Goal: Task Accomplishment & Management: Complete application form

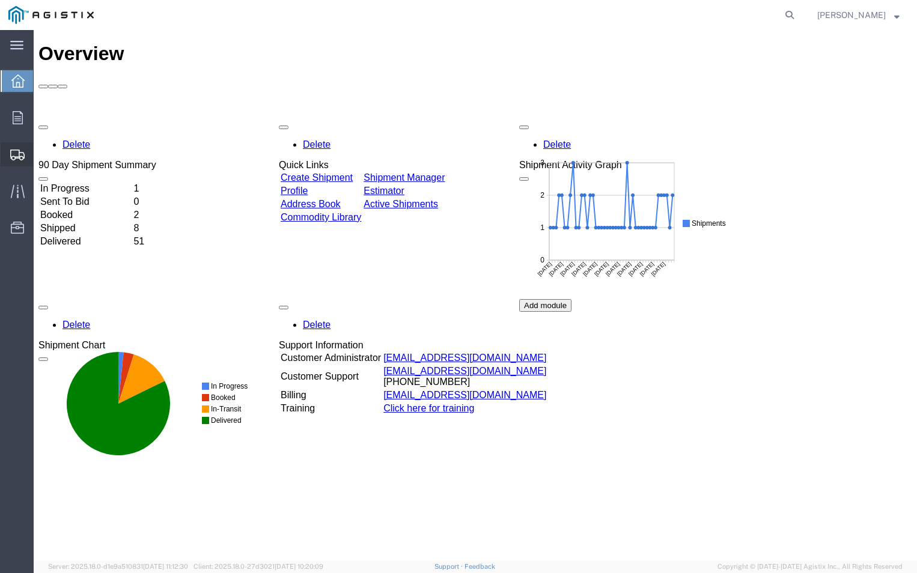
click at [17, 150] on icon at bounding box center [17, 155] width 14 height 11
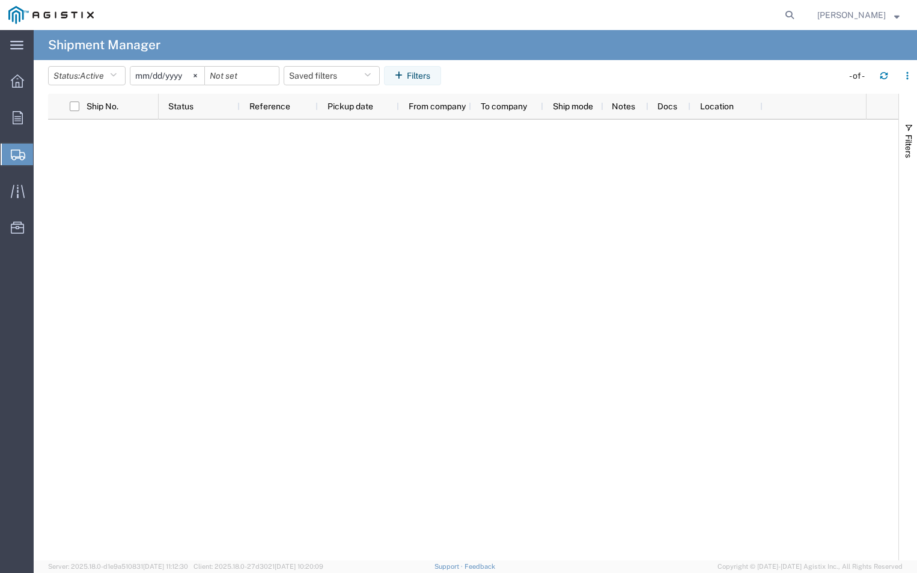
click at [0, 0] on span "Create Shipment" at bounding box center [0, 0] width 0 height 0
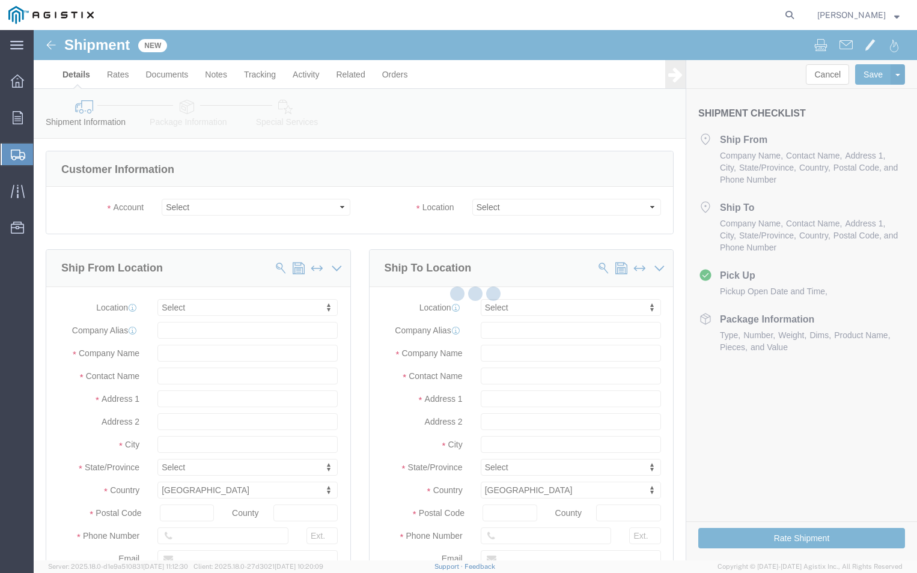
select select
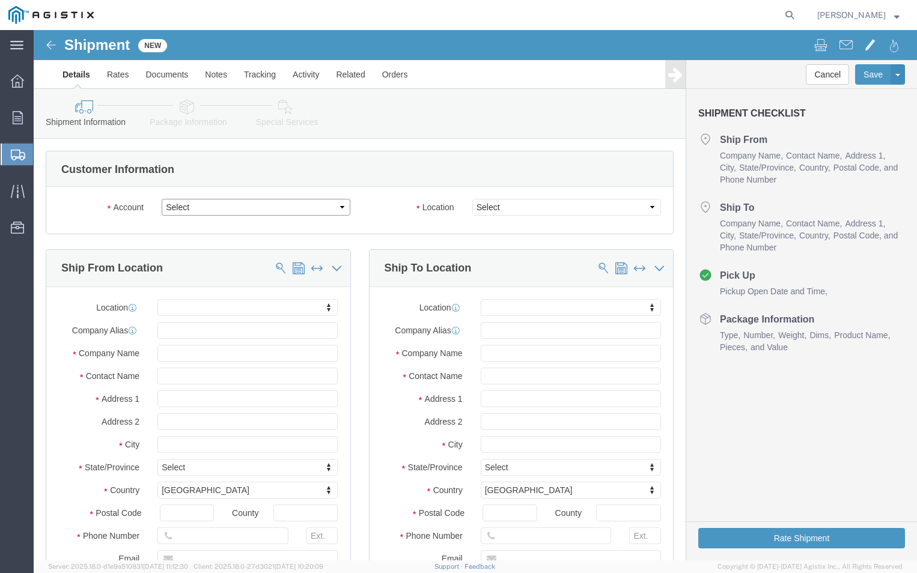
drag, startPoint x: 190, startPoint y: 209, endPoint x: 156, endPoint y: 179, distance: 45.1
click select "Select ABB Inc PG&E"
select select "9596"
click select "Select ABB Inc PG&E"
select select
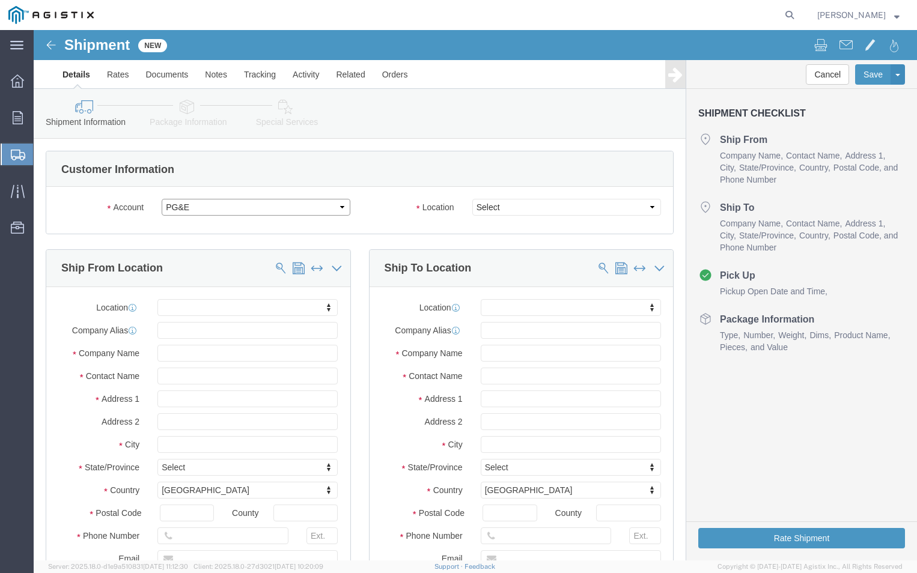
select select
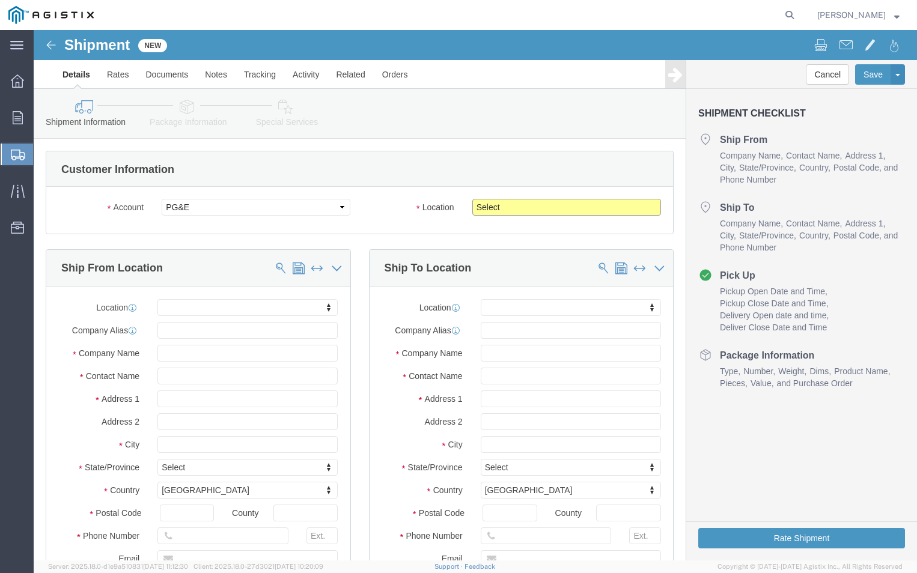
click select "Select All Others [GEOGRAPHIC_DATA] [GEOGRAPHIC_DATA] [GEOGRAPHIC_DATA] [GEOGRA…"
select select "19740"
click select "Select All Others [GEOGRAPHIC_DATA] [GEOGRAPHIC_DATA] [GEOGRAPHIC_DATA] [GEOGRA…"
click input "text"
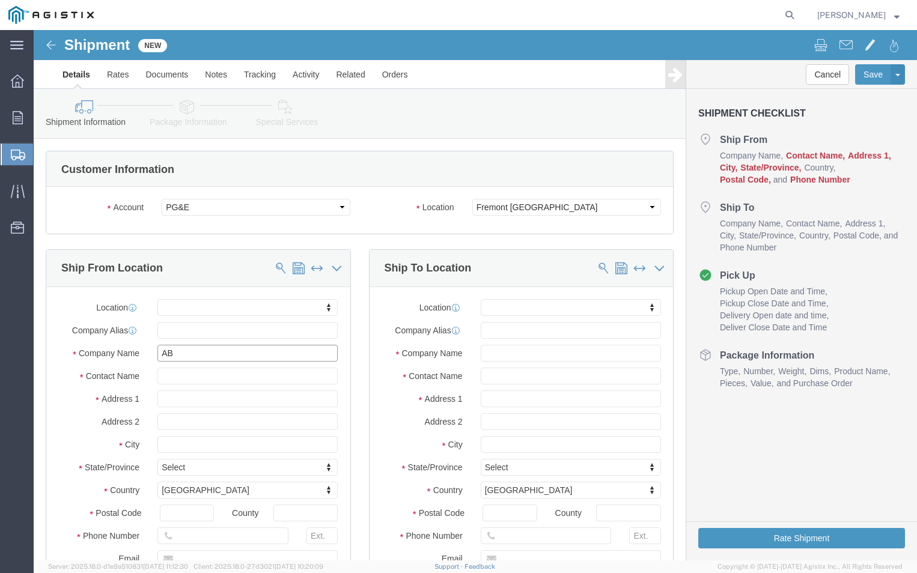
type input "ABB"
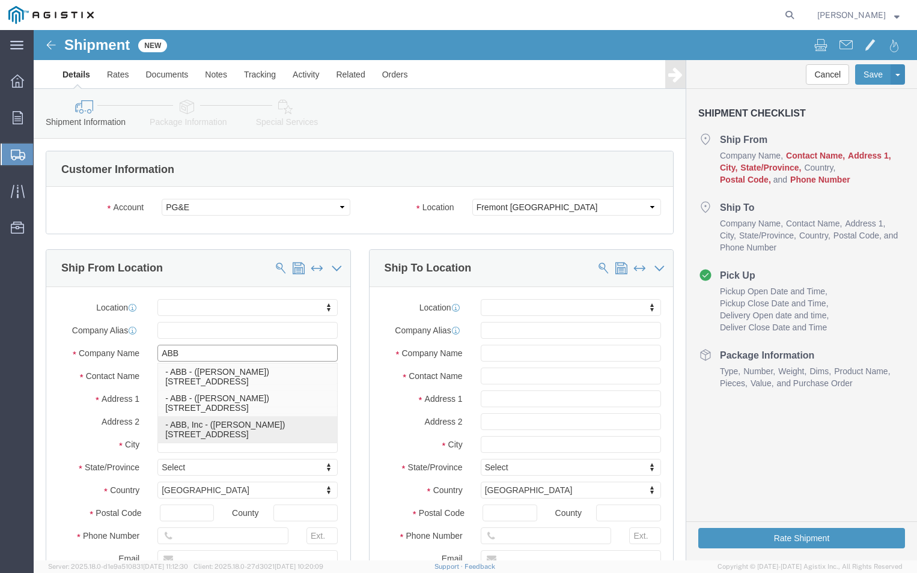
click p "- ABB, Inc - ([PERSON_NAME]) [STREET_ADDRESS]"
select select "NC"
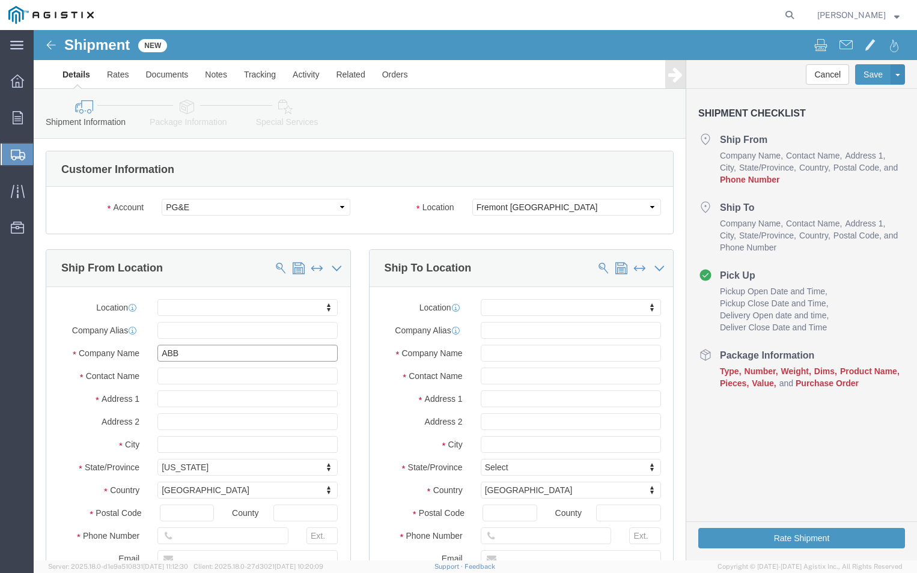
type input "ABB, Inc"
click input "text"
type input "T"
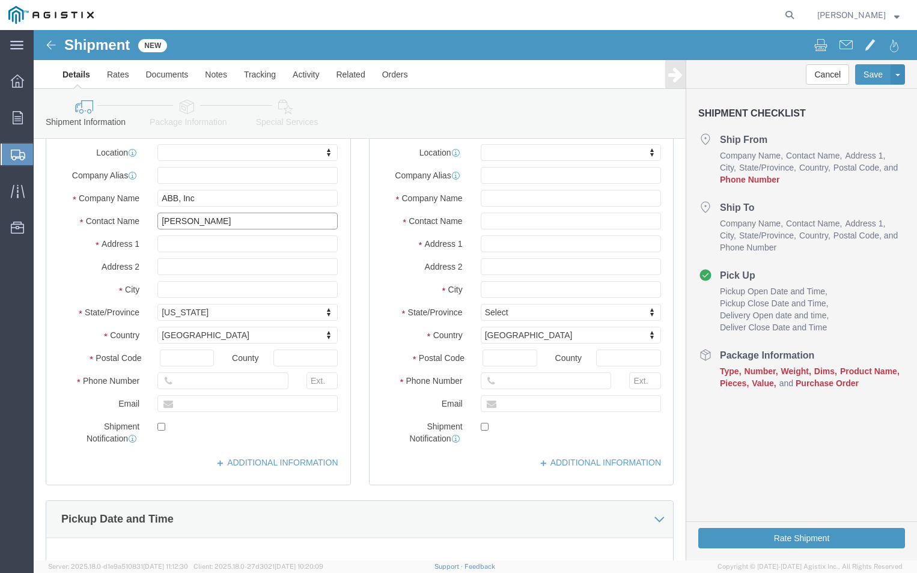
scroll to position [180, 0]
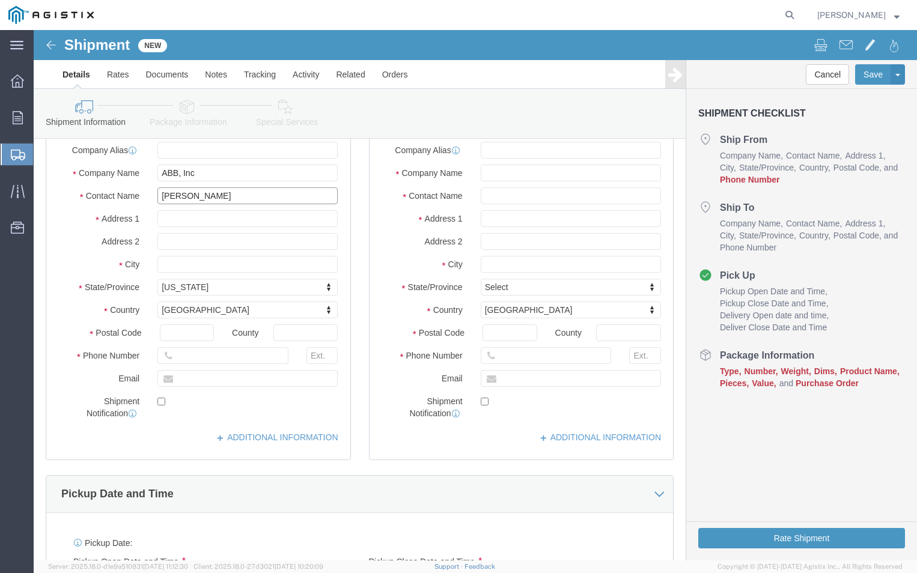
type input "[PERSON_NAME]"
click div "Postal Code"
click icon
click input "text"
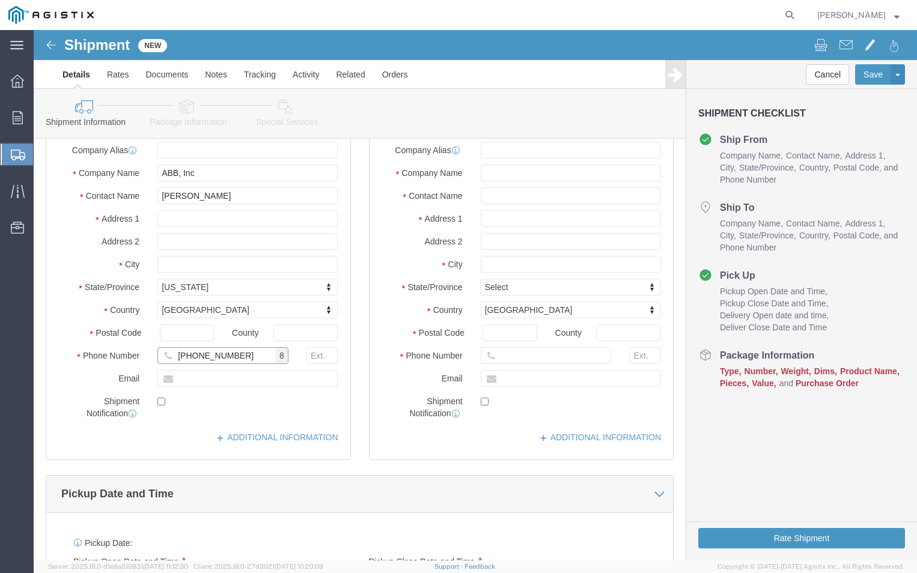
type input "[PHONE_NUMBER]"
click input "text"
type input "[PERSON_NAME][EMAIL_ADDRESS][DOMAIN_NAME]"
click label
click input "checkbox"
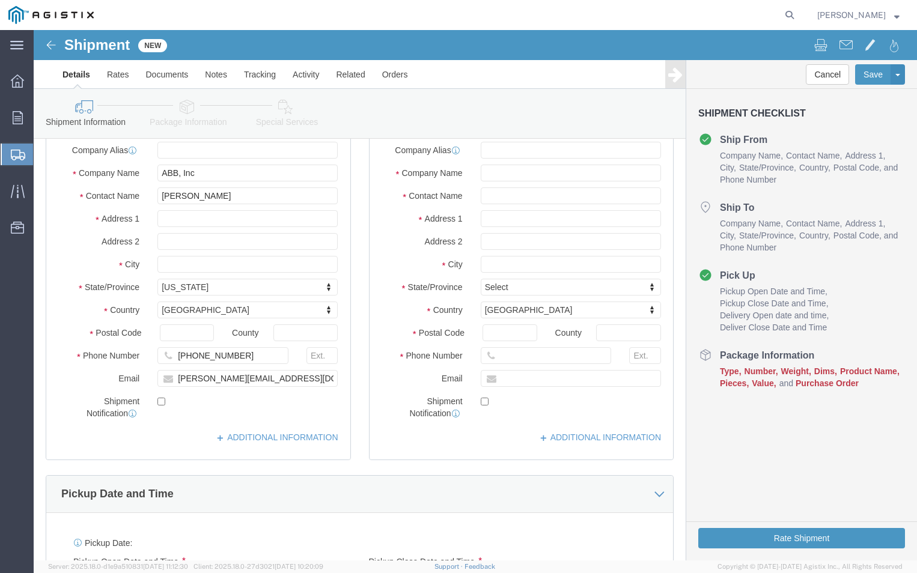
click label
click input "checkbox"
checkbox input "true"
click input "text"
type input "PGE"
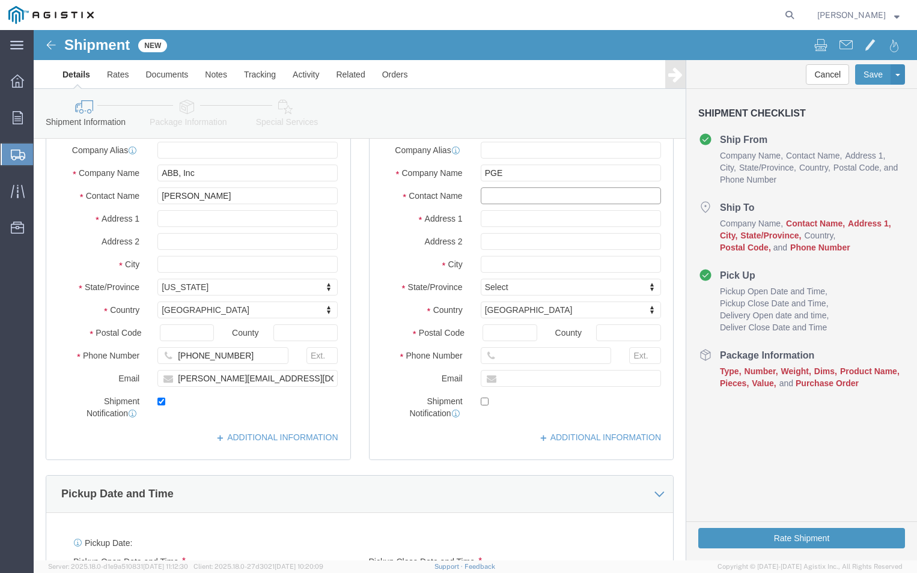
click input "text"
type input "FREMONT RECEIVING"
click input "text"
type input "[STREET_ADDRESS][PERSON_NAME]"
click input "text"
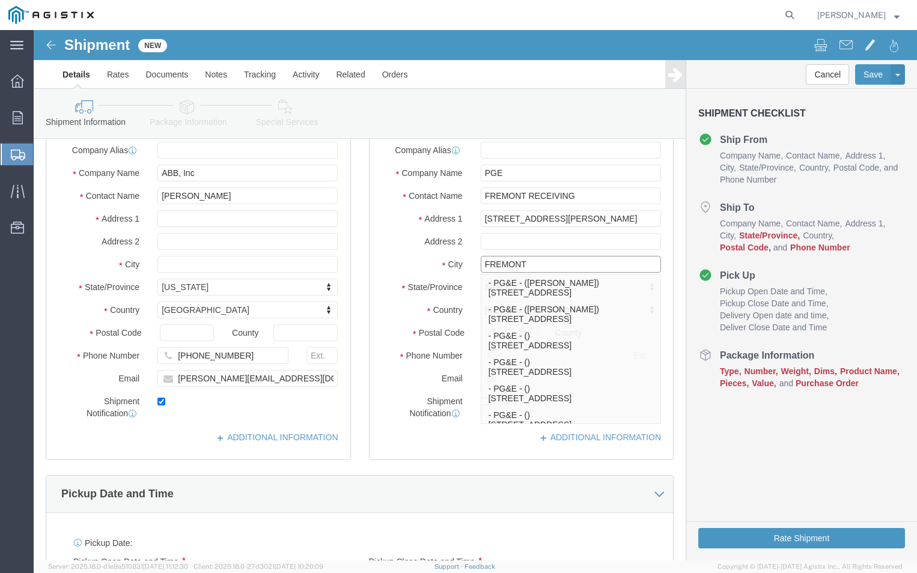
type input "FREMONT"
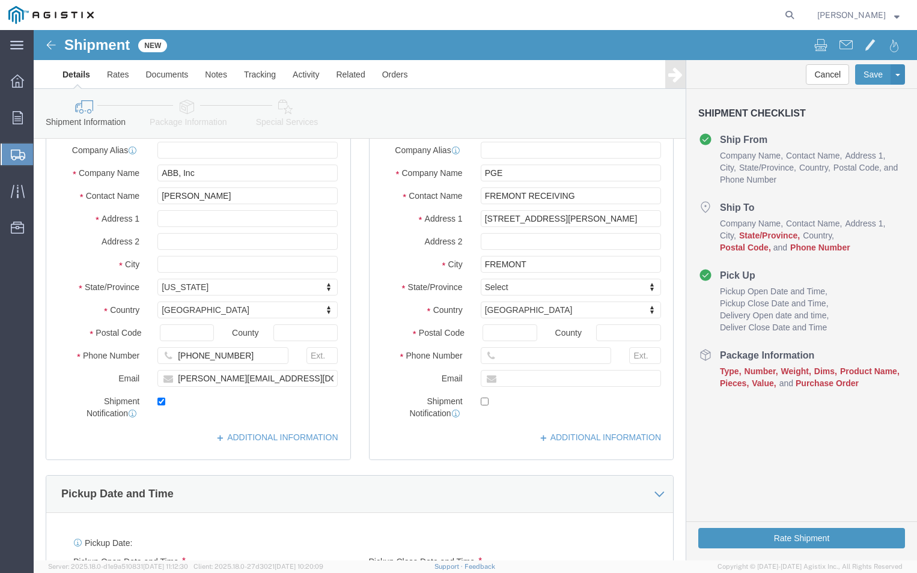
click div "Address 2"
click input "Postal Code"
type input "94538"
click input "text"
type input "[PHONE_NUMBER]"
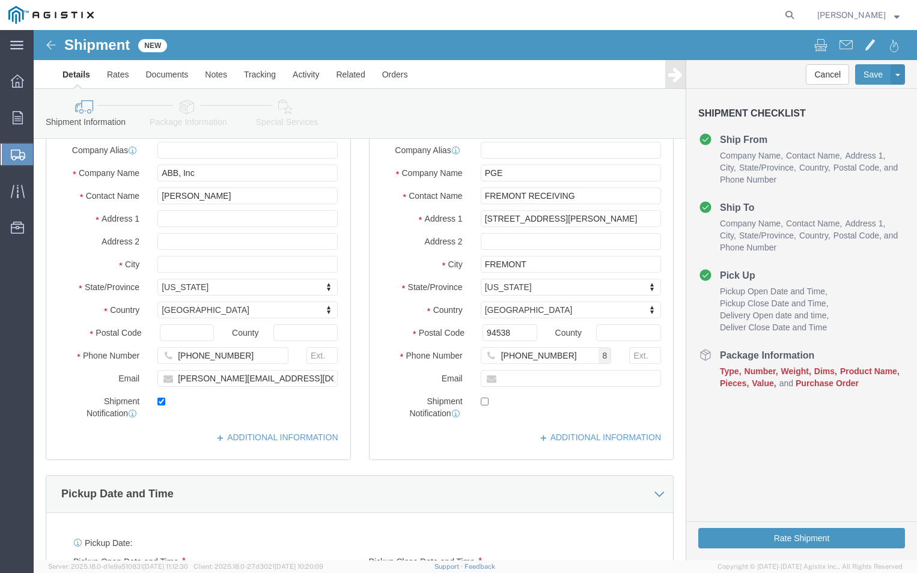
click label
click input "checkbox"
checkbox input "true"
click input "text"
type input "[PERSON_NAME][EMAIL_ADDRESS][DOMAIN_NAME]"
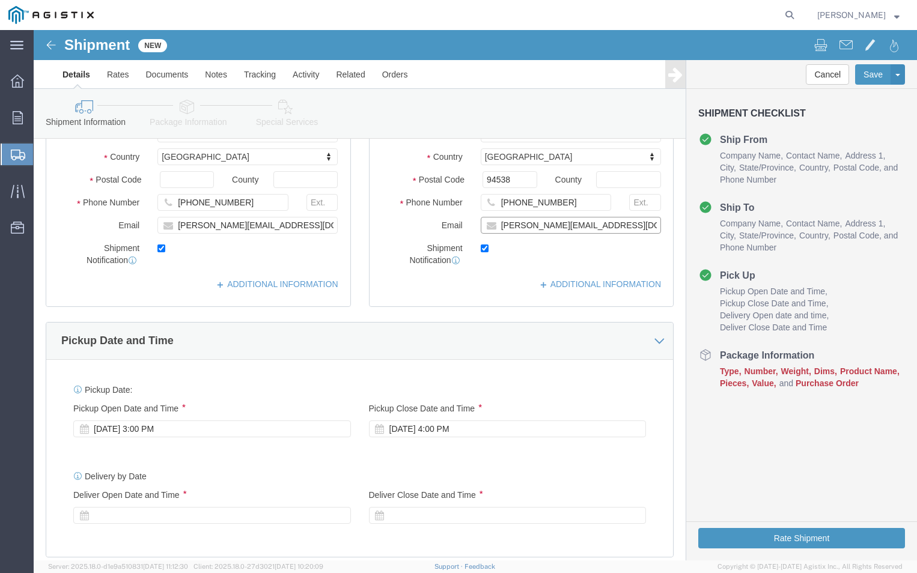
scroll to position [360, 0]
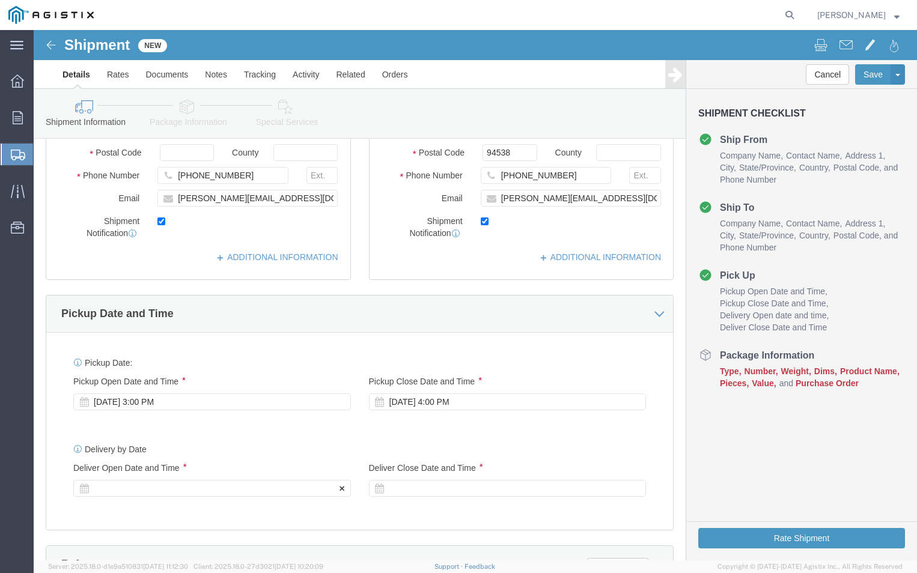
click icon
click div
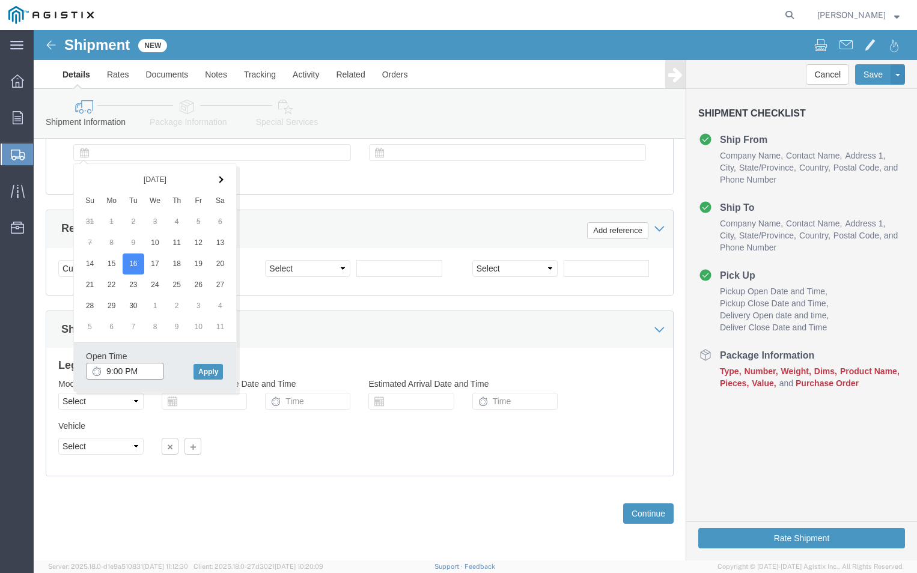
click input "9:00 PM"
type input "9:00 AM"
click button "Apply"
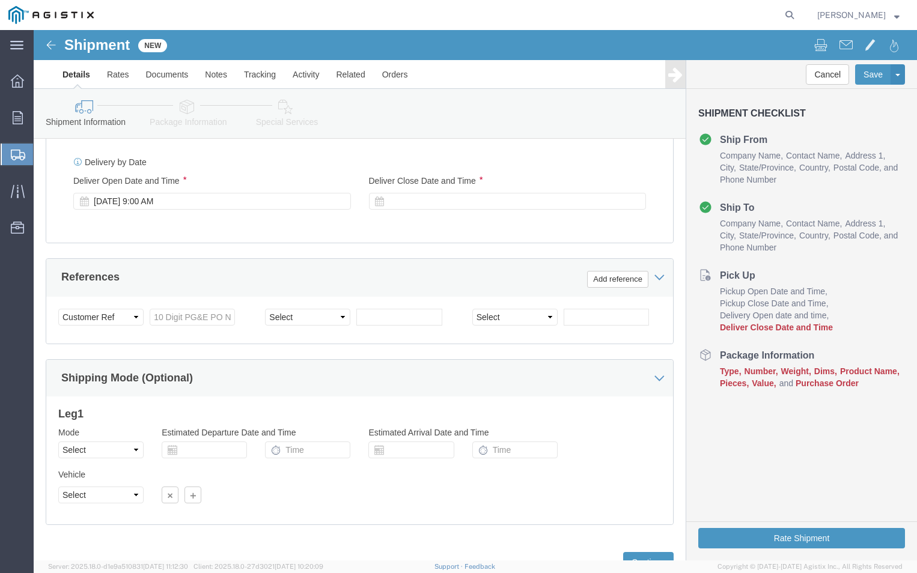
scroll to position [576, 0]
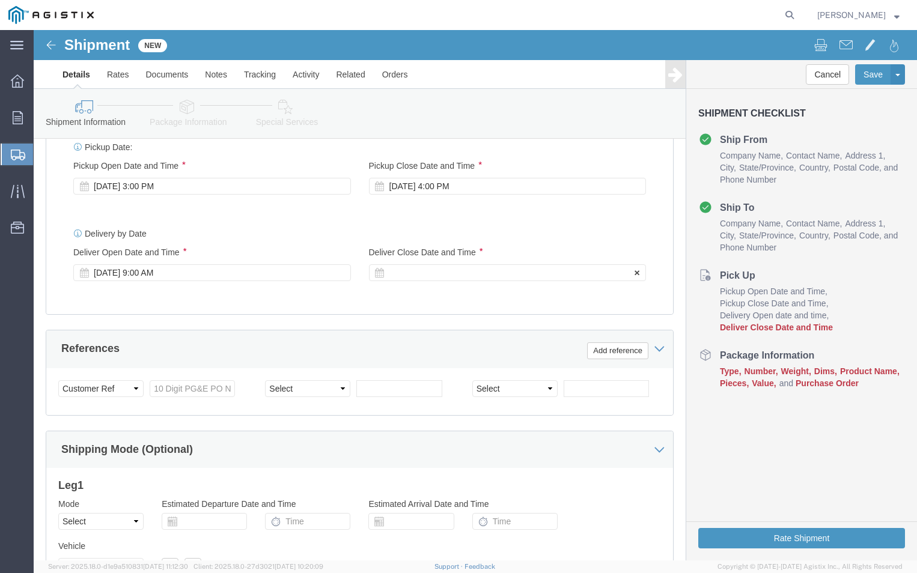
click div "Deliver Close Date Deliver Close Time Deliver Close Date and Time"
click div
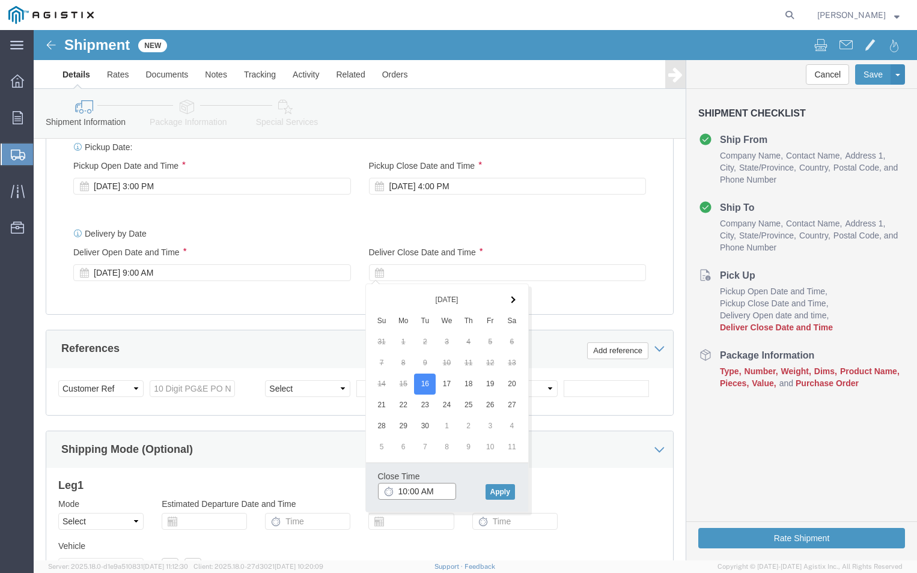
click input "10:00 AM"
click input "2:00 AM"
type input "2:00 PM"
click button "Apply"
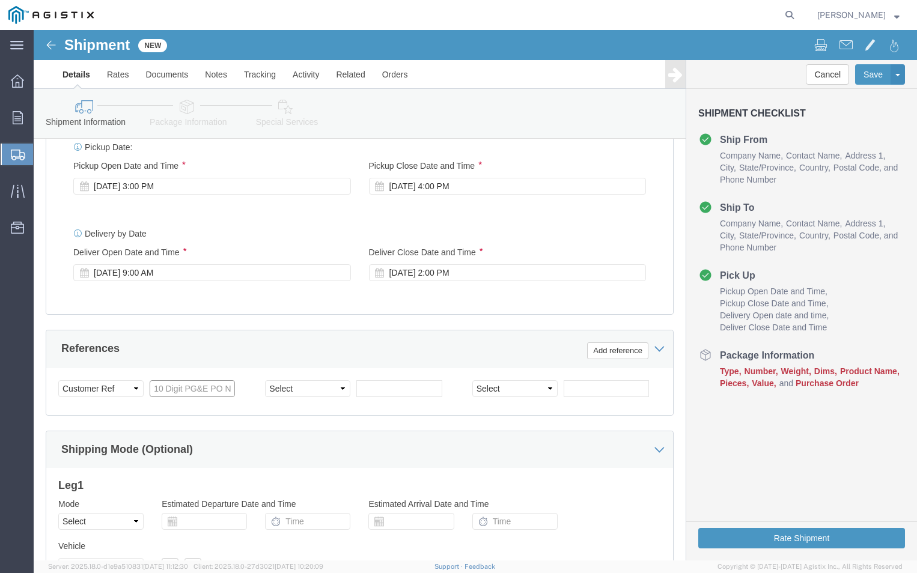
click input "text"
type input "3501408548"
click select "Select Account Type Activity ID Airline Appointment Number ASN Batch Request # …"
select select "PURCHORD"
click select "Select Account Type Activity ID Airline Appointment Number ASN Batch Request # …"
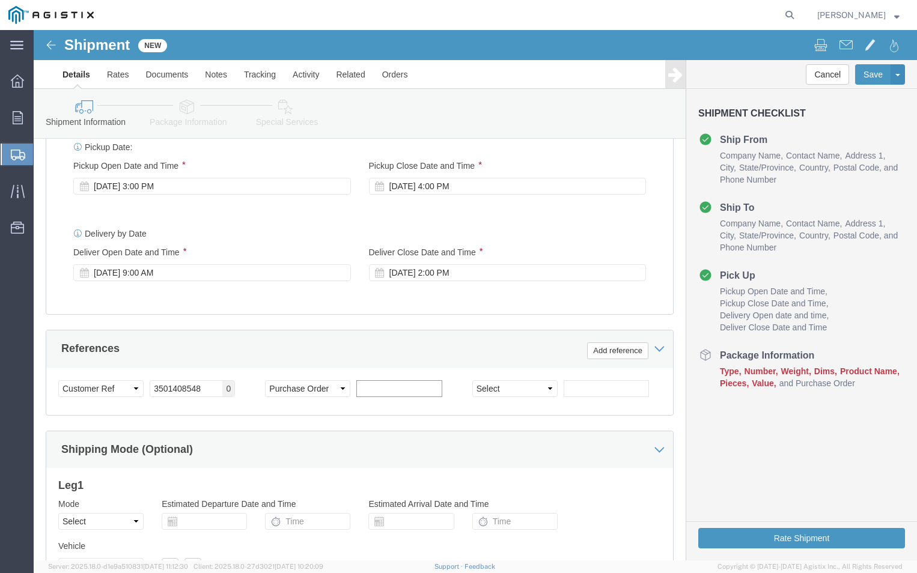
click input "text"
type input "S007842564"
click div "Shipping Mode (Optional)"
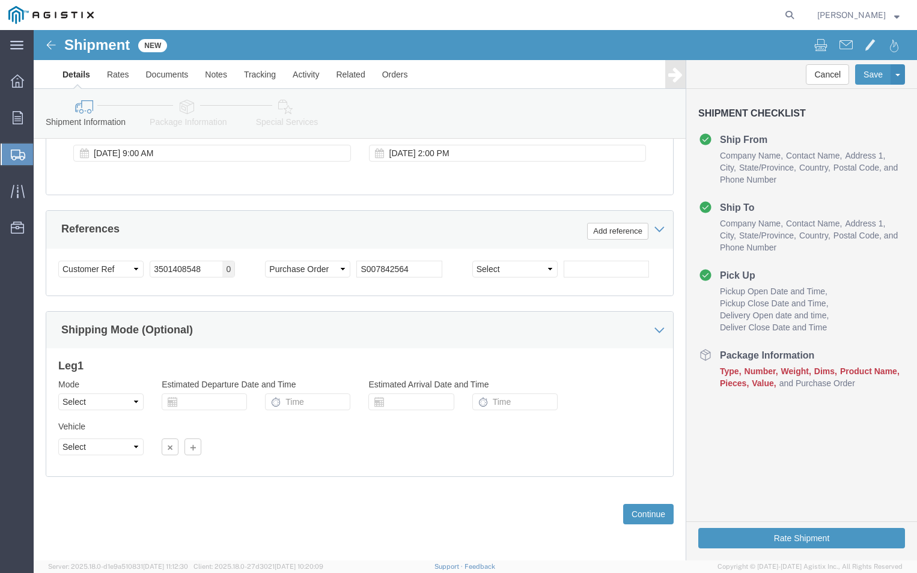
scroll to position [696, 0]
click select "Select Air Less than Truckload Multi-Leg Ocean Freight Rail Small Parcel Truckl…"
select select "LTL"
click select "Select Air Less than Truckload Multi-Leg Ocean Freight Rail Small Parcel Truckl…"
click button "Continue"
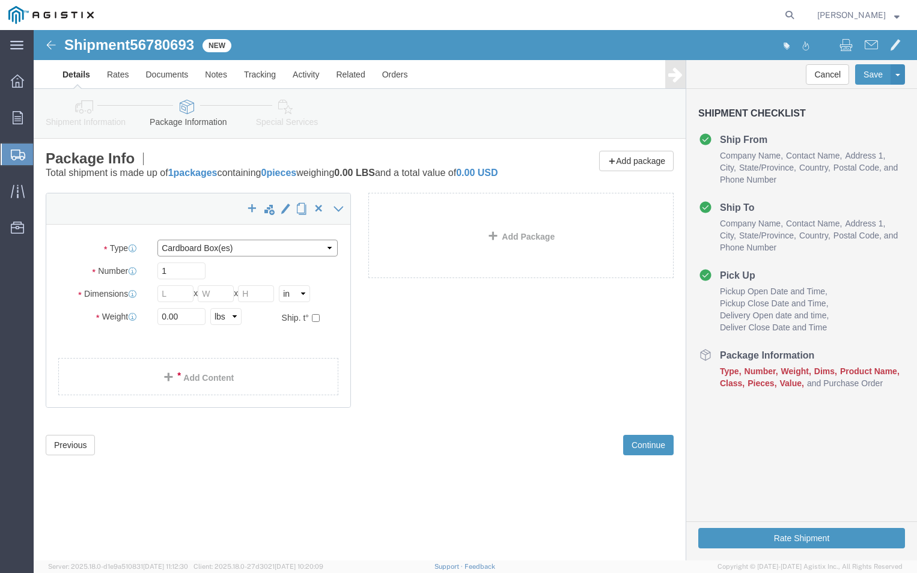
click select "Select Bulk Bundle(s) Cardboard Box(es) Carton(s) Crate(s) Drum(s) (Fiberboard)…"
select select "PSNS"
click select "Select Bulk Bundle(s) Cardboard Box(es) Carton(s) Crate(s) Drum(s) (Fiberboard)…"
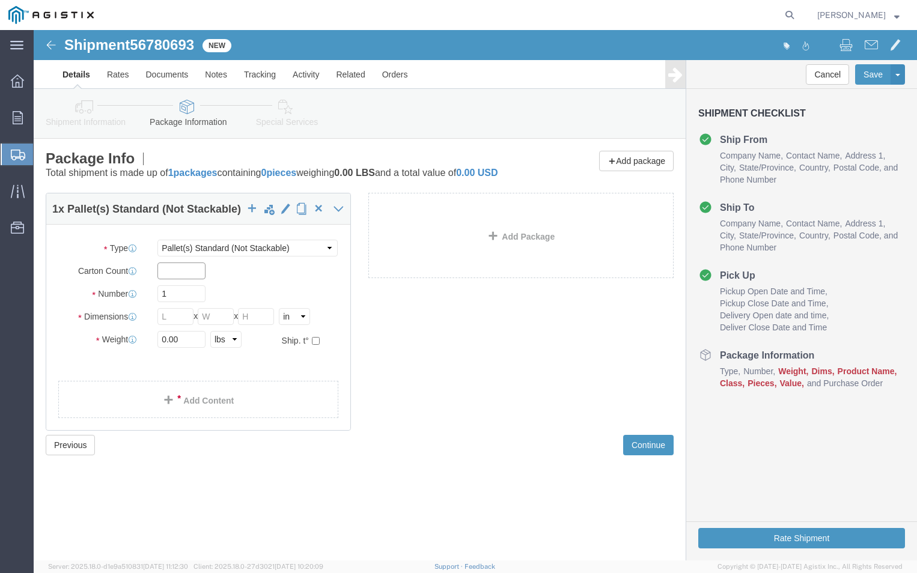
click input "text"
type input "2"
click input "1"
click input "2"
type input "78"
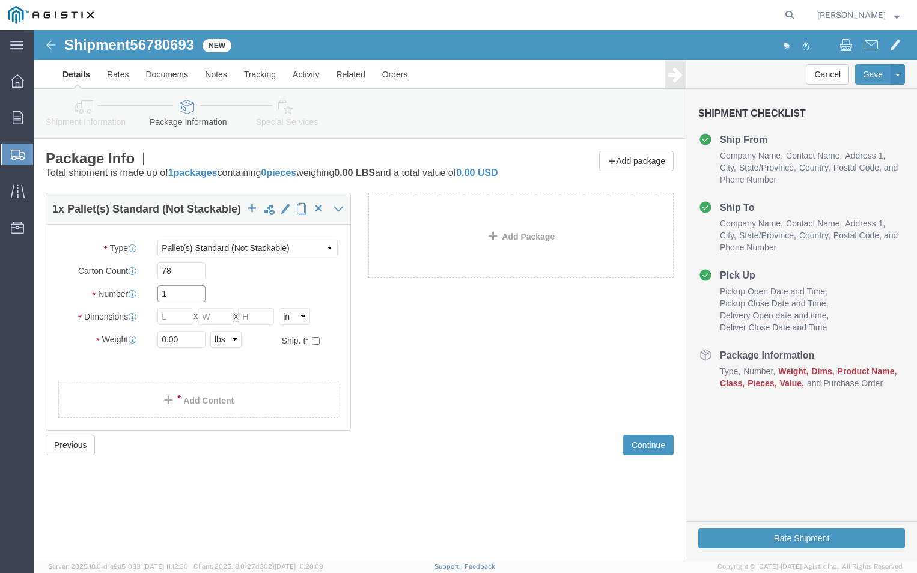
click input "1"
type input "2"
click input "text"
type input "42"
click input "text"
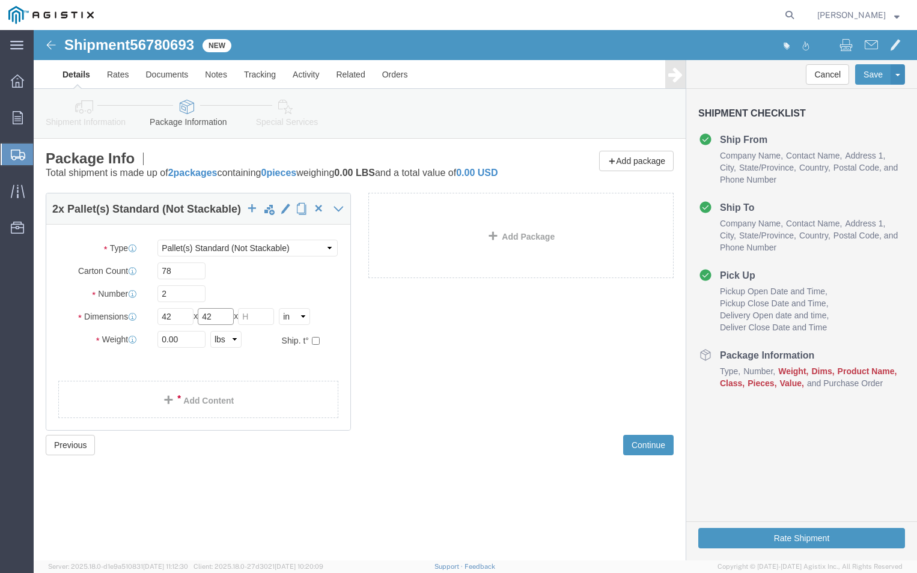
type input "42"
click input "text"
type input "48"
click ul
click input "0.00"
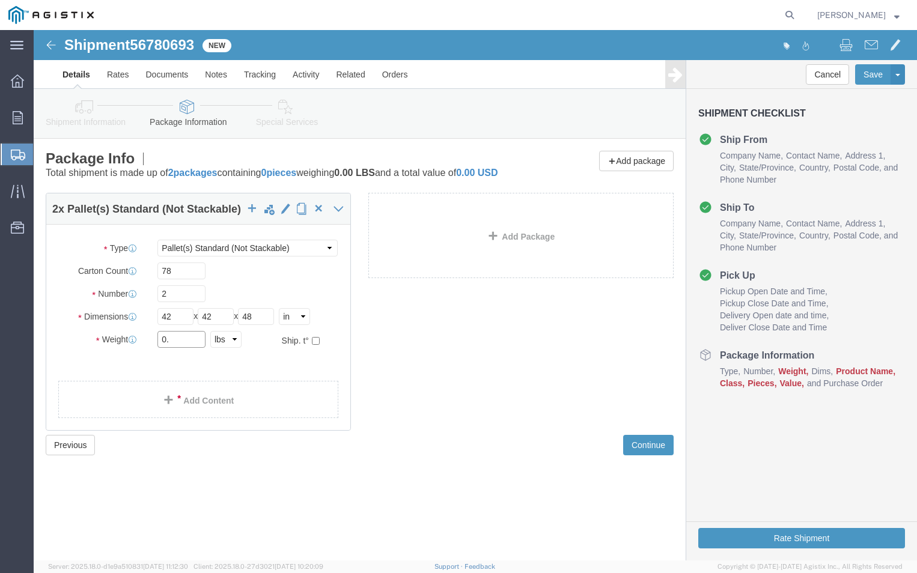
type input "0"
type input "926"
click div "Package Type Select Bulk Bundle(s) Cardboard Box(es) Carton(s) Crate(s) Drum(s)…"
click link "Add Content"
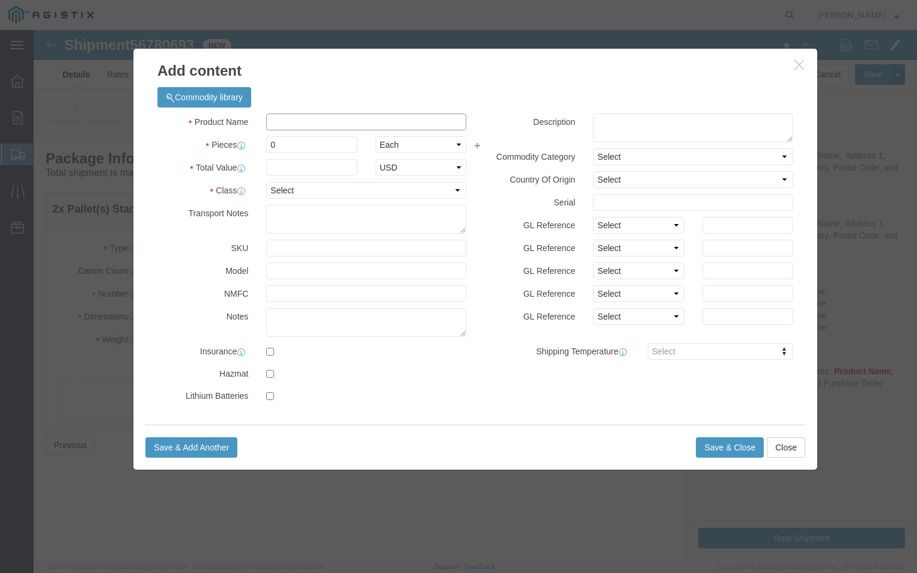
click input "text"
type input "PGEM250139"
click input "0"
type input "78"
click input "text"
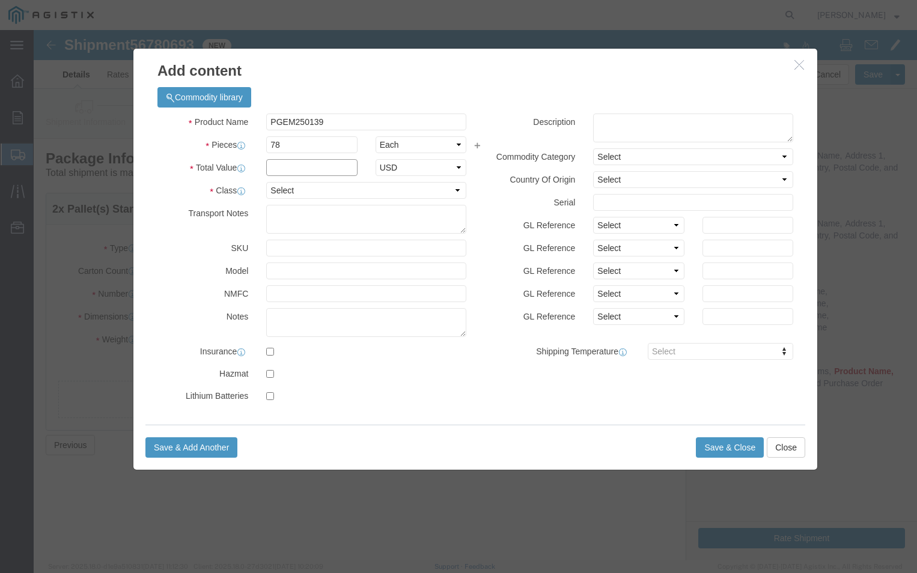
type input "2500"
click select "Select 50 55 60 65 70 85 92.5 100 125 175 250 300 400"
select select "70"
click select "Select 50 55 60 65 70 85 92.5 100 125 175 250 300 400"
click textarea
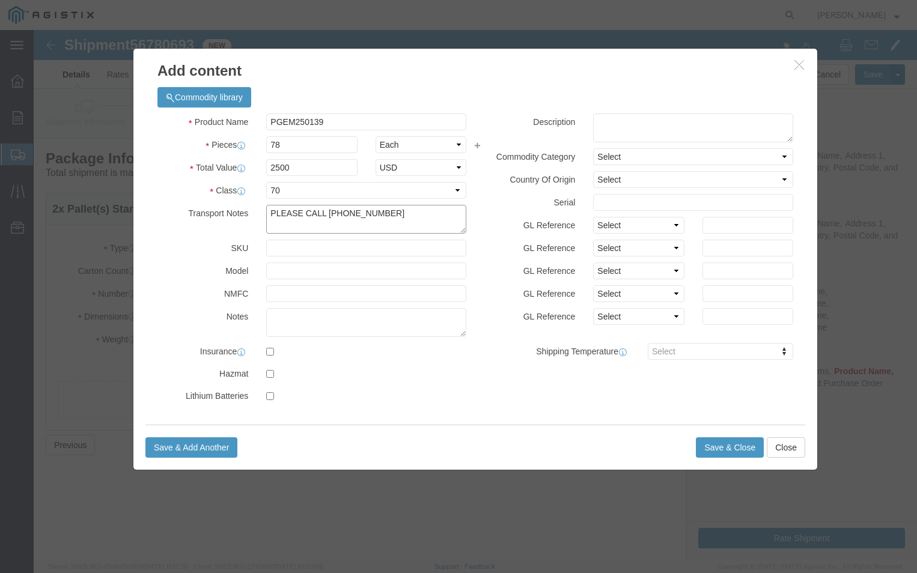
type textarea "PLEASE CALL [PHONE_NUMBER]"
click div "Product Name PGEM250139 Pieces 78 Select Bag Barrels 100Board Feet Bottle Box B…"
click button "Save & Close"
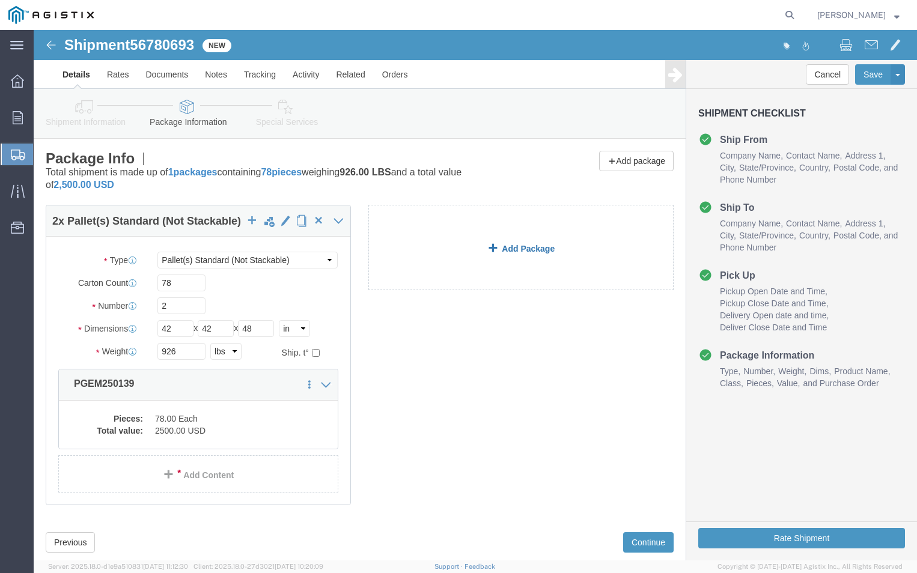
click link "Add Package"
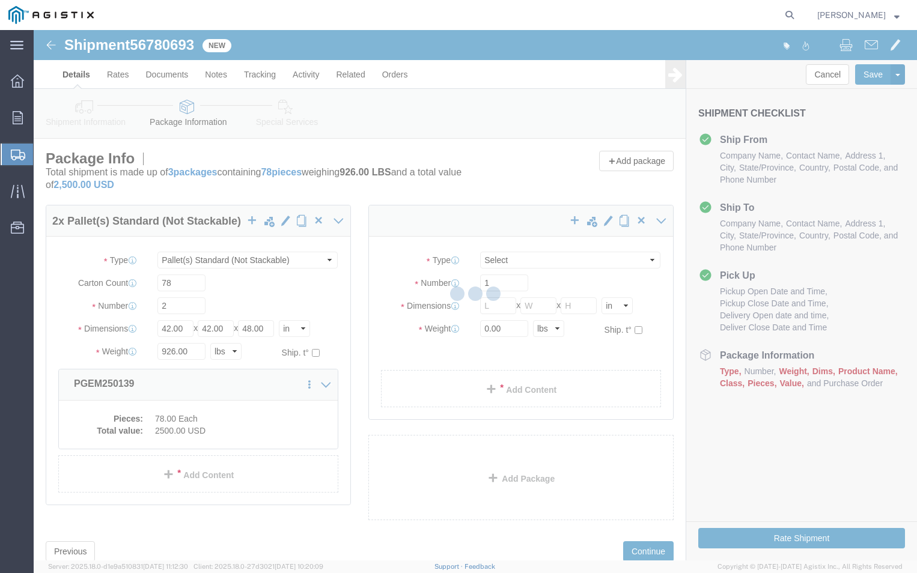
select select "PSNS"
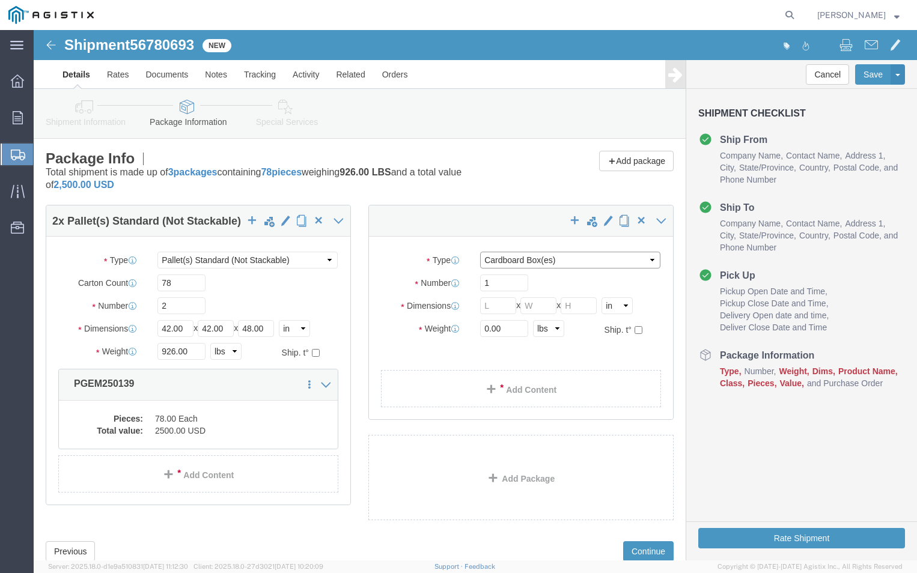
click select "Select Bulk Bundle(s) Cardboard Box(es) Carton(s) Crate(s) Drum(s) (Fiberboard)…"
select select "PSNS"
click select "Select Bulk Bundle(s) Cardboard Box(es) Carton(s) Crate(s) Drum(s) (Fiberboard)…"
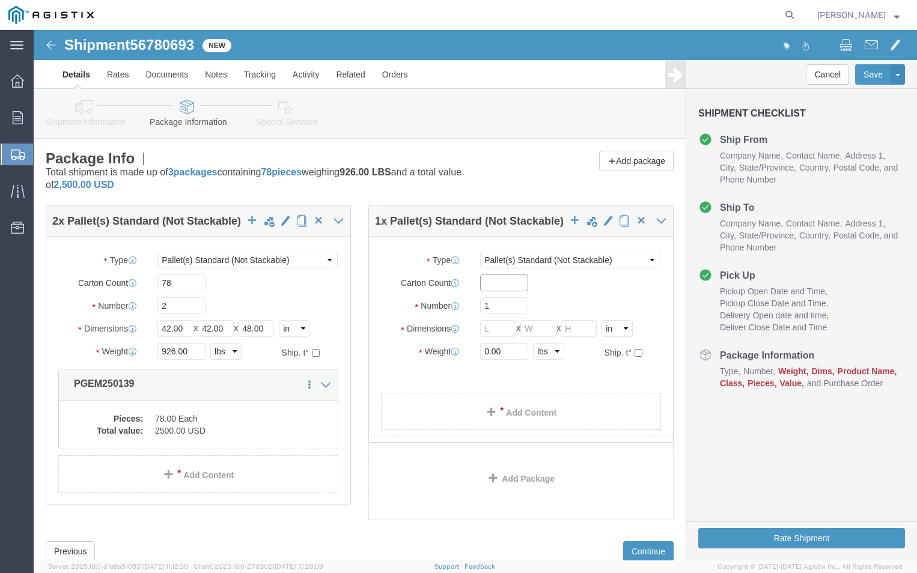
click input "text"
type input "3"
type input "1"
type input "3"
click div "Package Type Select Bulk Bundle(s) Cardboard Box(es) Carton(s) Crate(s) Drum(s)…"
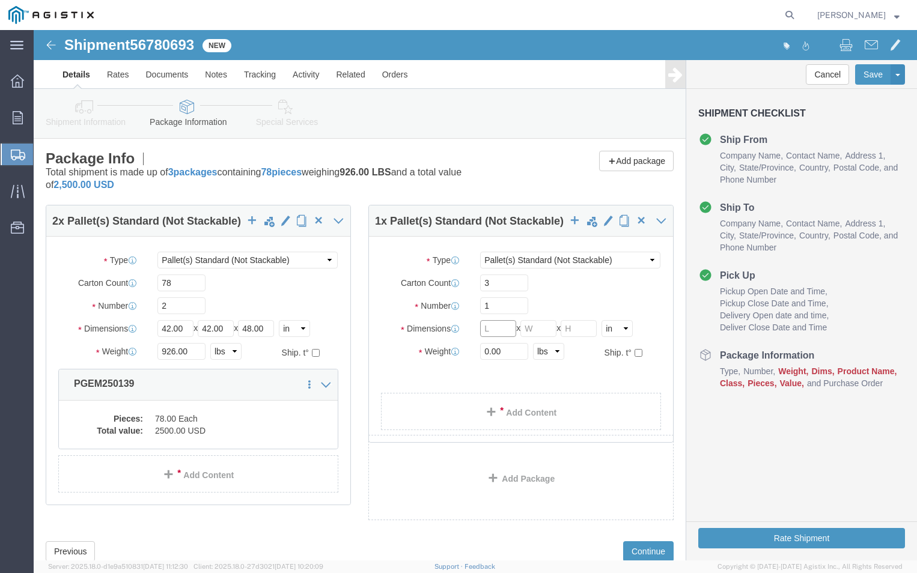
click input "text"
type input "20"
click input "text"
type input "42"
click input "text"
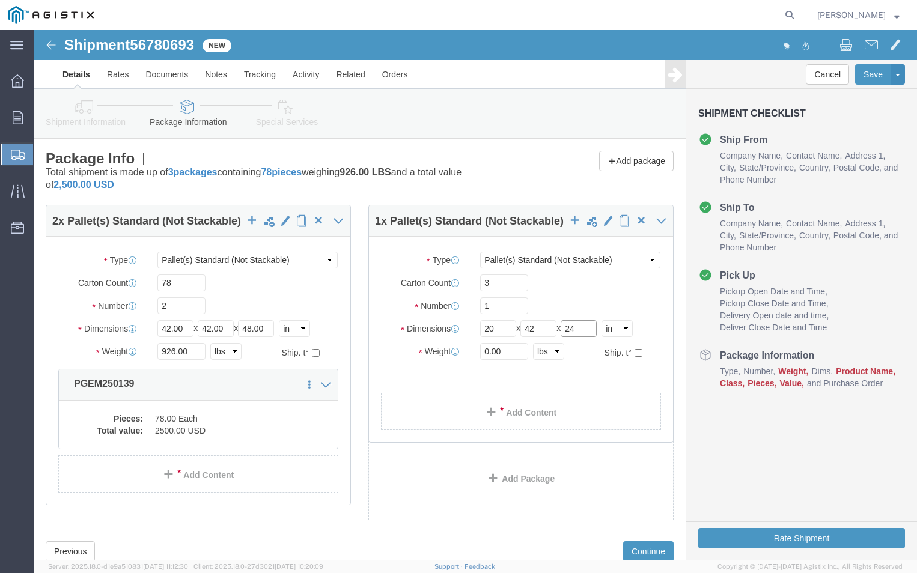
type input "24"
click div "2 x Pallet(s) Standard (Not Stackable) Package Type Select Bulk Bundle(s) Cardb…"
click input "0.00"
type input "0"
type input "154"
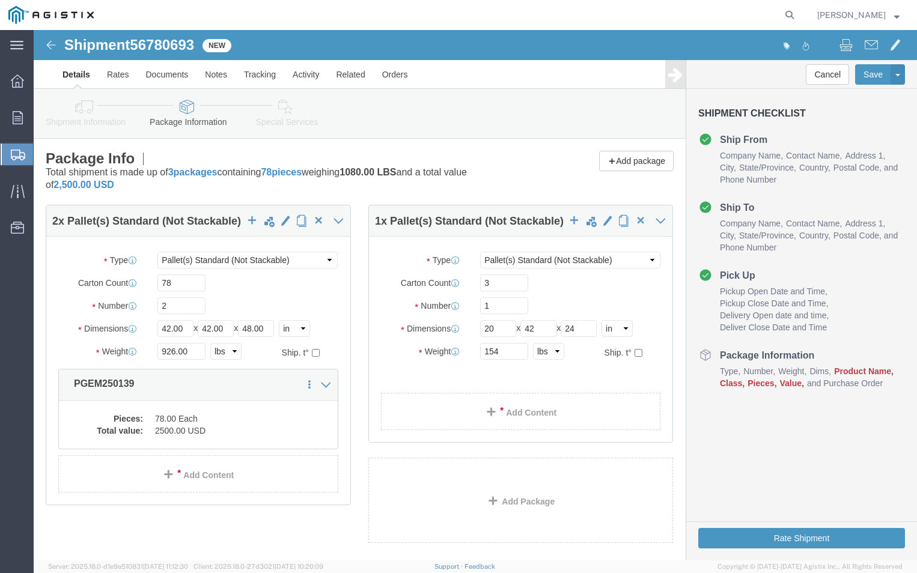
click ul
click link "Add Content"
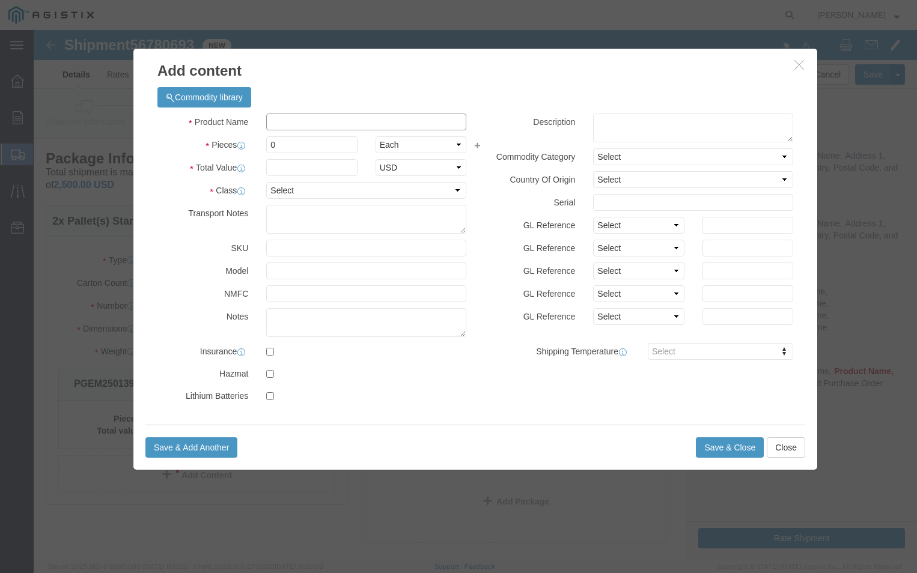
click input "text"
type input "PGEM25101"
click input "0"
type input "3"
click input "text"
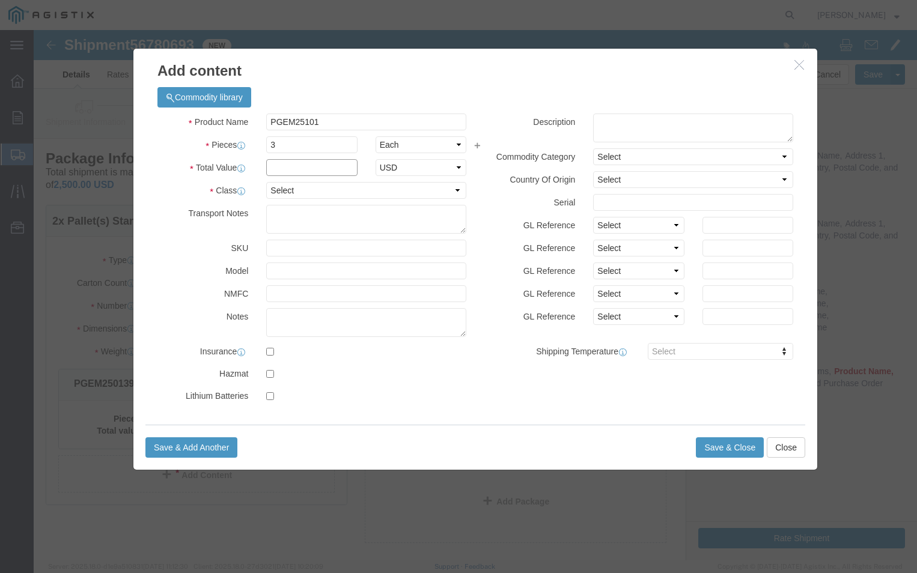
type input "500"
click select "Select 50 55 60 65 70 85 92.5 100 125 175 250 300 400"
select select "70"
click select "Select 50 55 60 65 70 85 92.5 100 125 175 250 300 400"
click button "Save & Close"
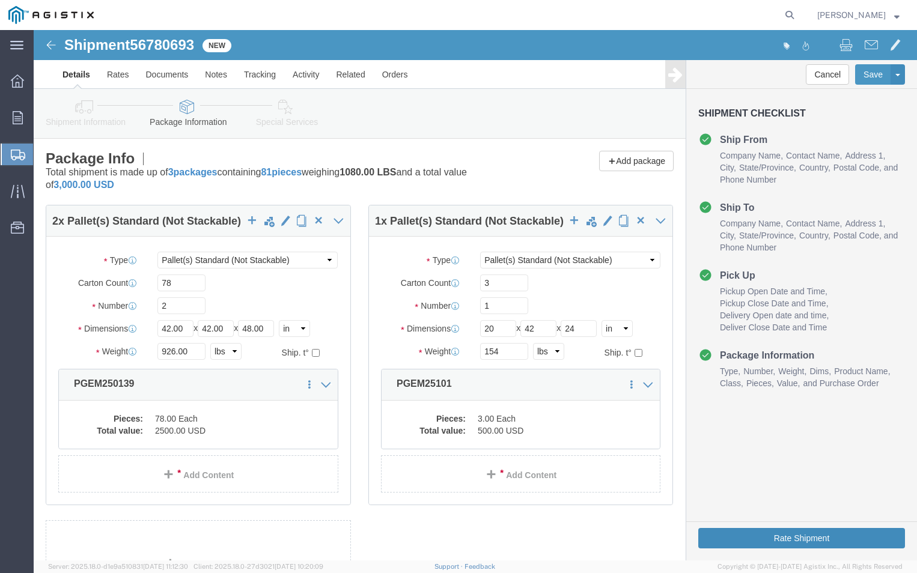
click button "Rate Shipment"
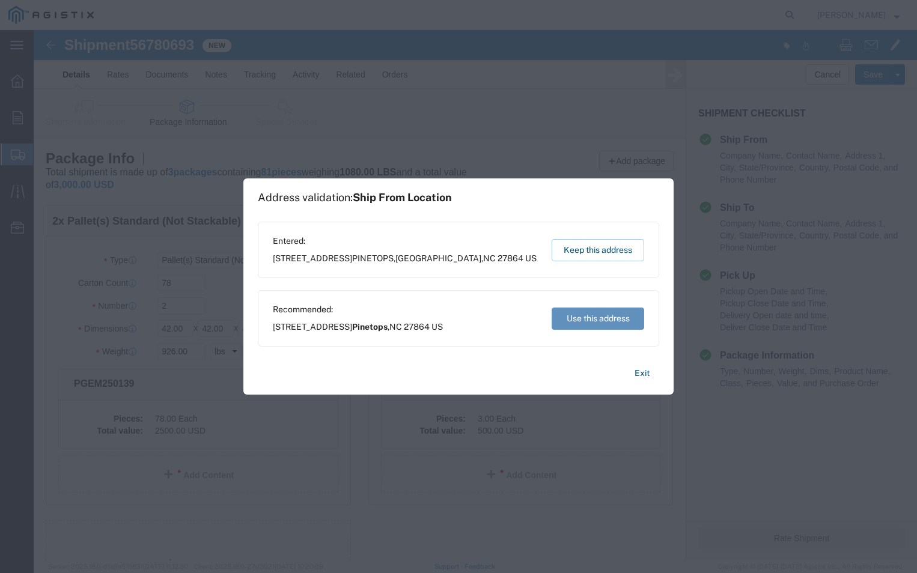
click at [602, 317] on button "Use this address" at bounding box center [597, 319] width 93 height 22
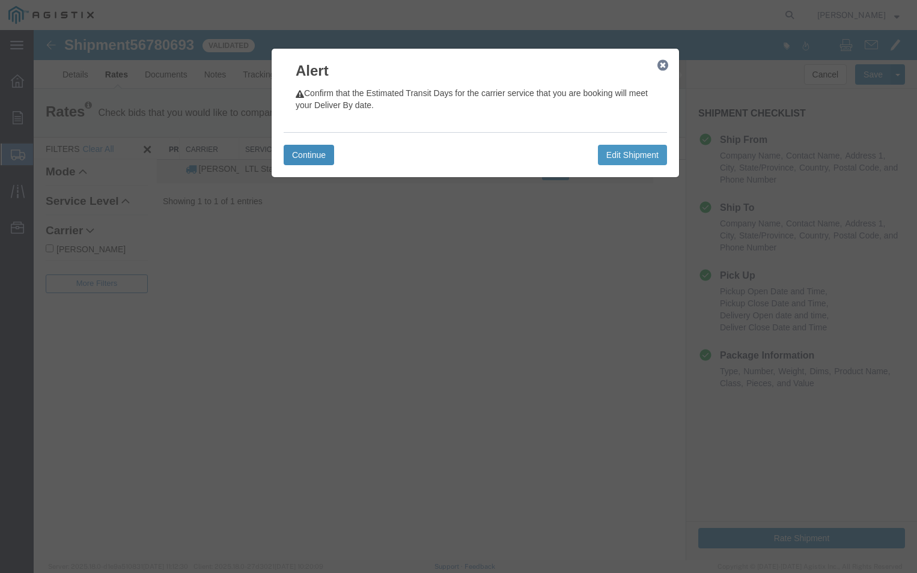
click at [300, 153] on button "Continue" at bounding box center [309, 155] width 50 height 20
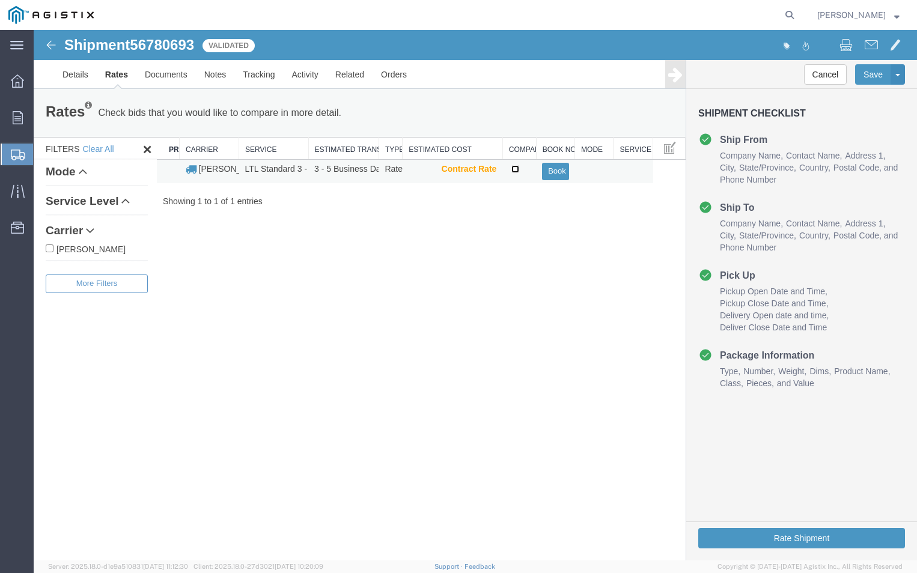
drag, startPoint x: 513, startPoint y: 171, endPoint x: 529, endPoint y: 165, distance: 17.1
click at [514, 171] on input "checkbox" at bounding box center [515, 169] width 8 height 8
checkbox input "true"
click at [551, 170] on button "Book" at bounding box center [555, 171] width 26 height 17
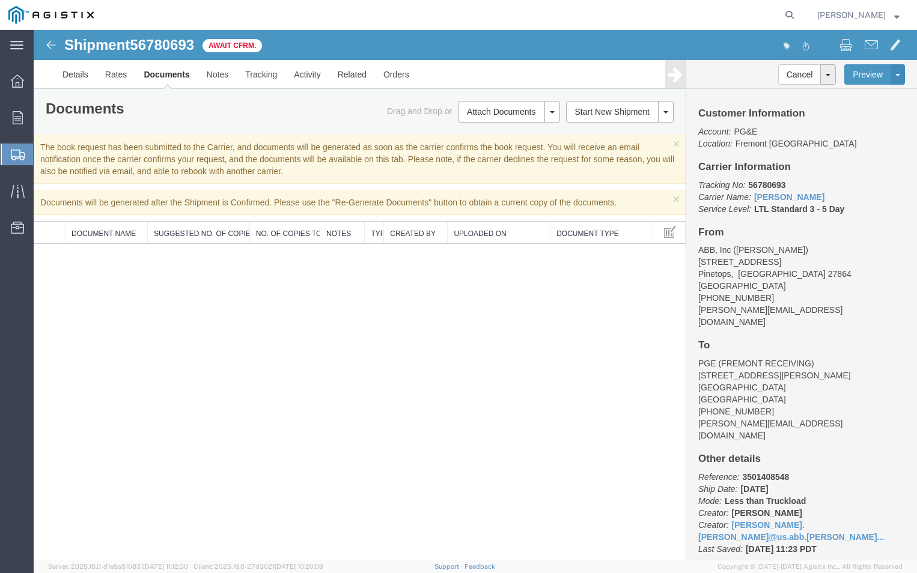
click at [598, 190] on div "× Documents will be generated after the Shipment is Confirmed. Please use the "…" at bounding box center [360, 202] width 652 height 25
click at [156, 326] on div "Shipment 56780693 0 of 0 Await Cfrm. Details Rates Documents Notes Tracking Act…" at bounding box center [475, 295] width 883 height 530
